Goal: Task Accomplishment & Management: Manage account settings

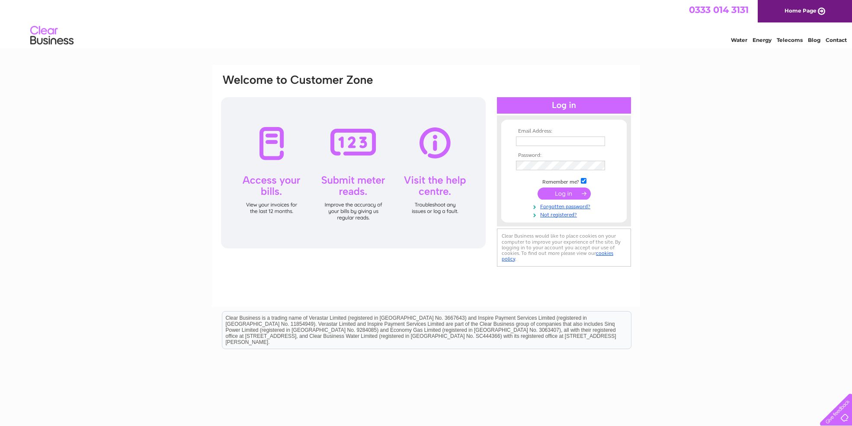
click at [271, 147] on div at bounding box center [353, 172] width 265 height 151
click at [534, 142] on input "text" at bounding box center [561, 142] width 90 height 10
type input "rogerbritton44@gmail.com"
click at [559, 206] on link "Forgotten password?" at bounding box center [565, 206] width 98 height 8
drag, startPoint x: 603, startPoint y: 137, endPoint x: 511, endPoint y: 139, distance: 92.1
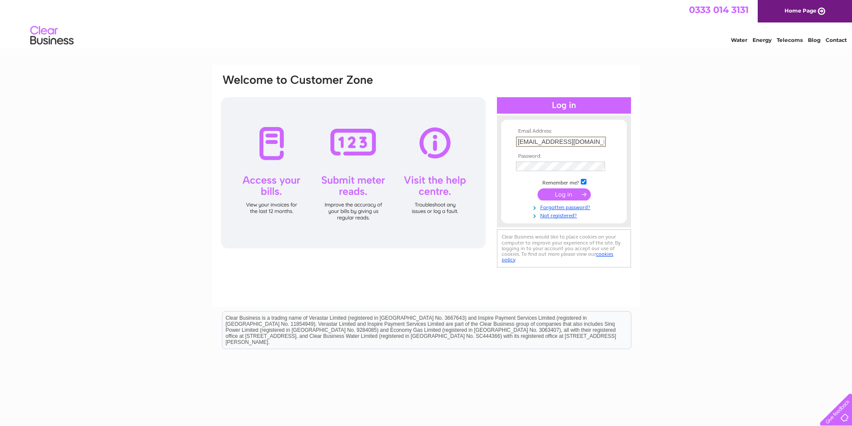
click at [511, 139] on form "Email Address: [EMAIL_ADDRESS][DOMAIN_NAME] Password:" at bounding box center [563, 173] width 125 height 90
drag, startPoint x: 598, startPoint y: 140, endPoint x: 516, endPoint y: 140, distance: 82.6
click at [516, 140] on input "[EMAIL_ADDRESS][DOMAIN_NAME]" at bounding box center [561, 142] width 90 height 10
type input "[EMAIL_ADDRESS][DOMAIN_NAME]"
click at [566, 193] on input "submit" at bounding box center [564, 194] width 53 height 12
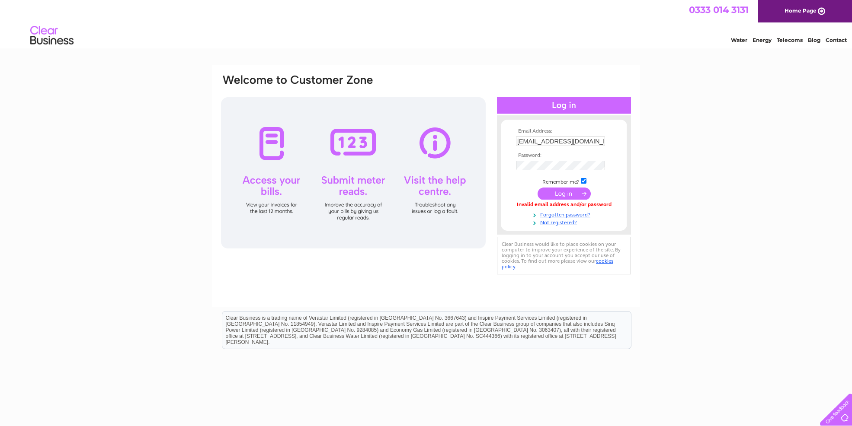
click at [559, 193] on input "submit" at bounding box center [564, 194] width 53 height 12
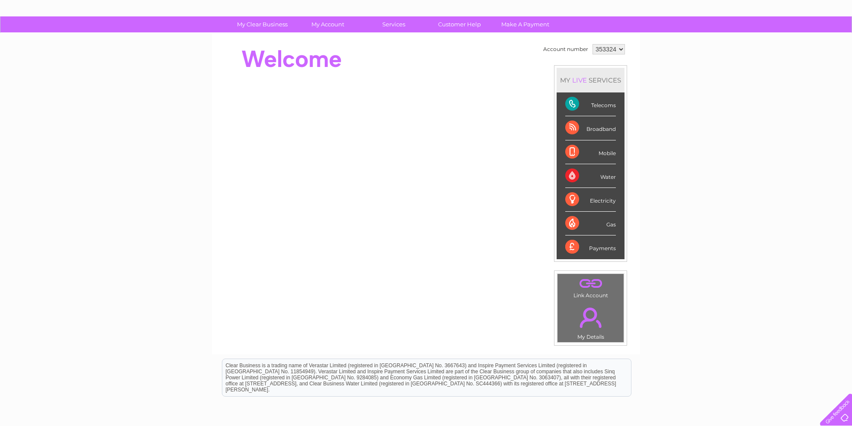
scroll to position [37, 0]
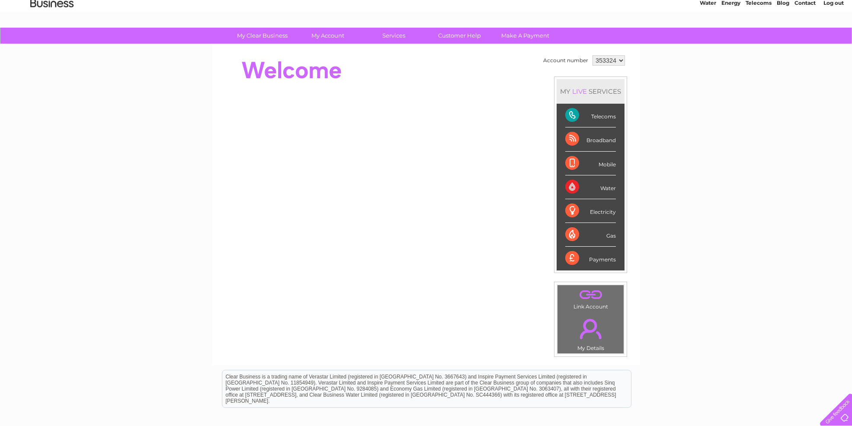
click at [575, 112] on div "Telecoms" at bounding box center [590, 116] width 51 height 24
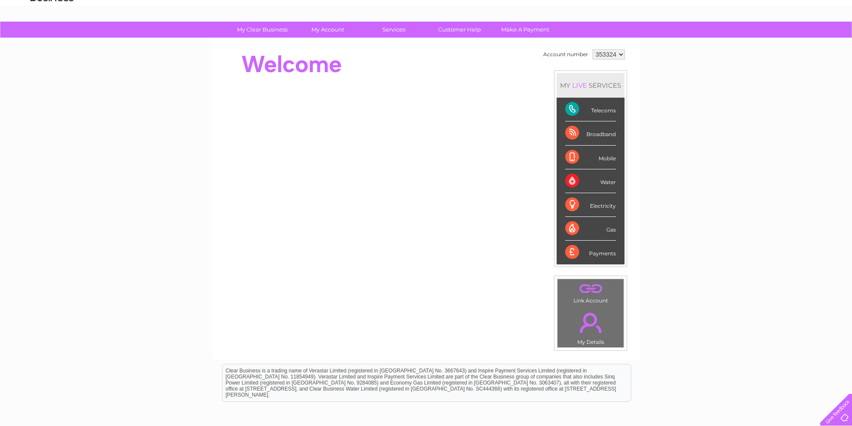
scroll to position [42, 0]
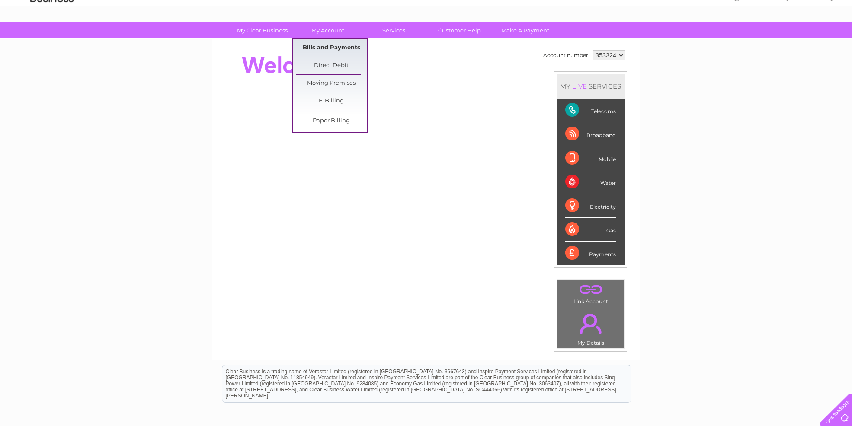
click at [327, 44] on link "Bills and Payments" at bounding box center [331, 47] width 71 height 17
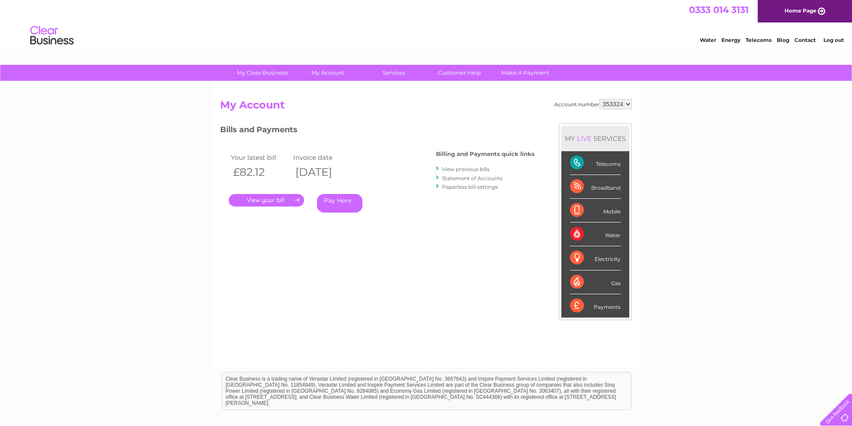
click at [264, 199] on link "." at bounding box center [266, 200] width 75 height 13
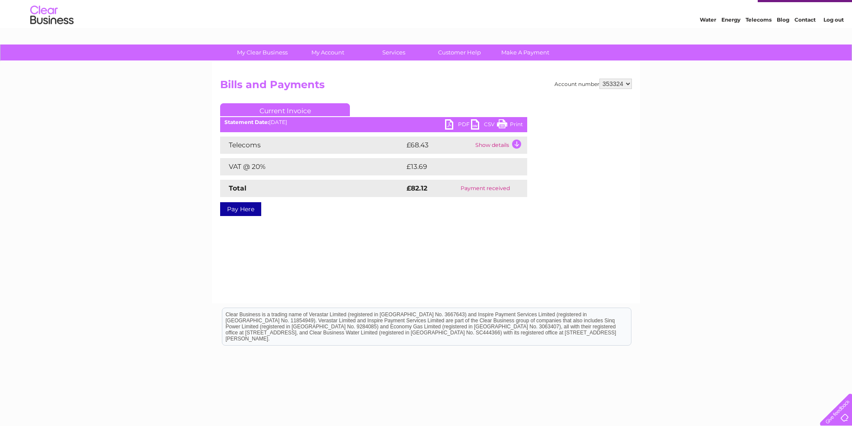
scroll to position [21, 0]
click at [515, 141] on td "Show details" at bounding box center [500, 144] width 54 height 17
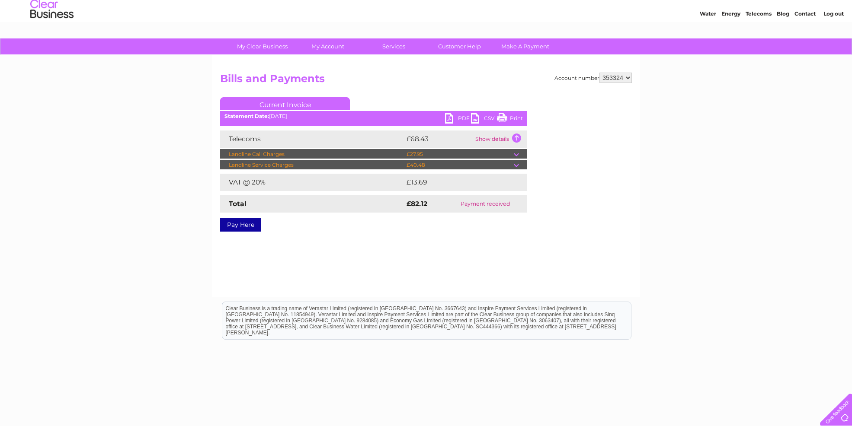
scroll to position [25, 0]
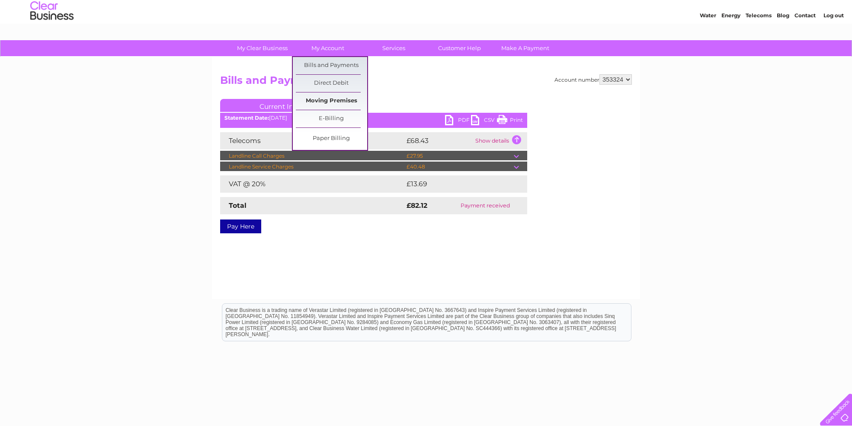
click at [332, 98] on link "Moving Premises" at bounding box center [331, 101] width 71 height 17
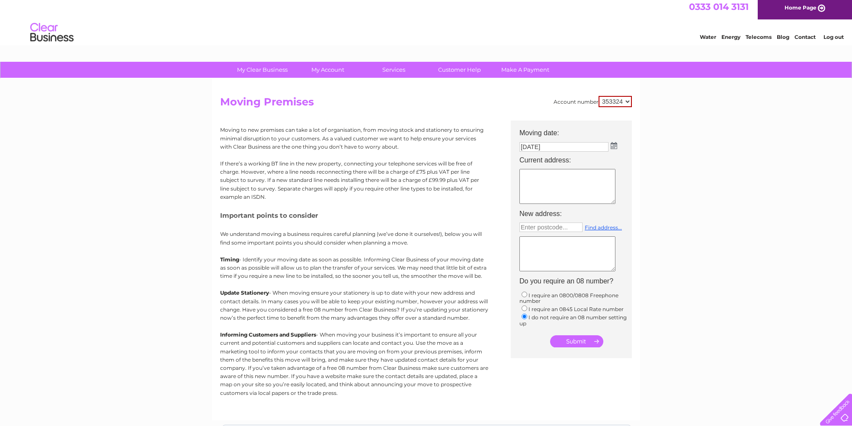
scroll to position [3, 0]
click at [442, 71] on link "Customer Help" at bounding box center [459, 70] width 71 height 16
